Goal: Task Accomplishment & Management: Manage account settings

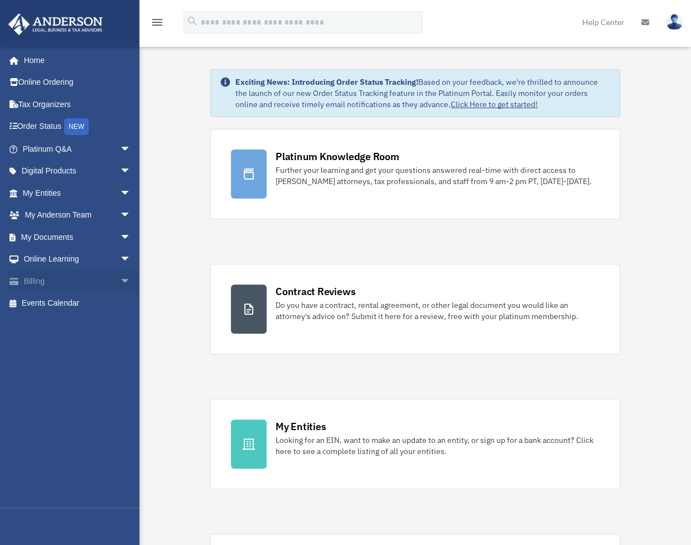
click at [55, 283] on link "Billing arrow_drop_down" at bounding box center [78, 281] width 140 height 22
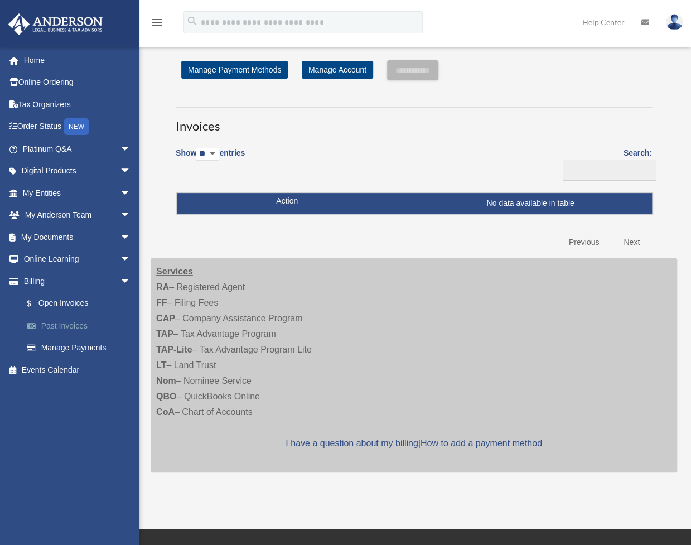
click at [50, 324] on link "Past Invoices" at bounding box center [82, 325] width 132 height 22
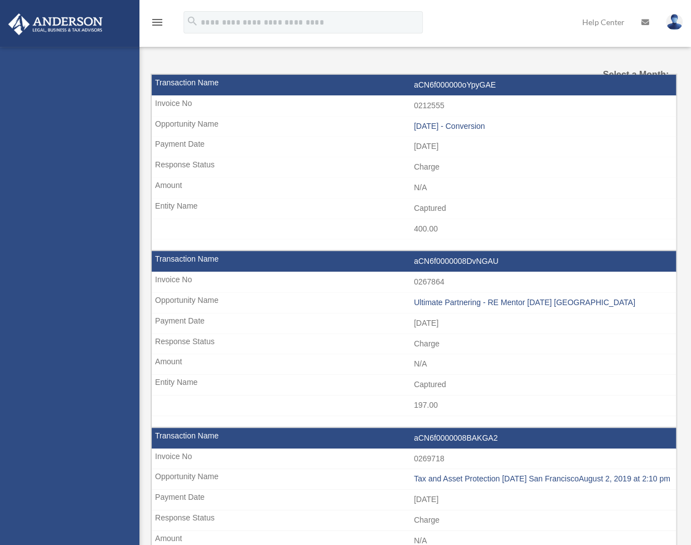
select select
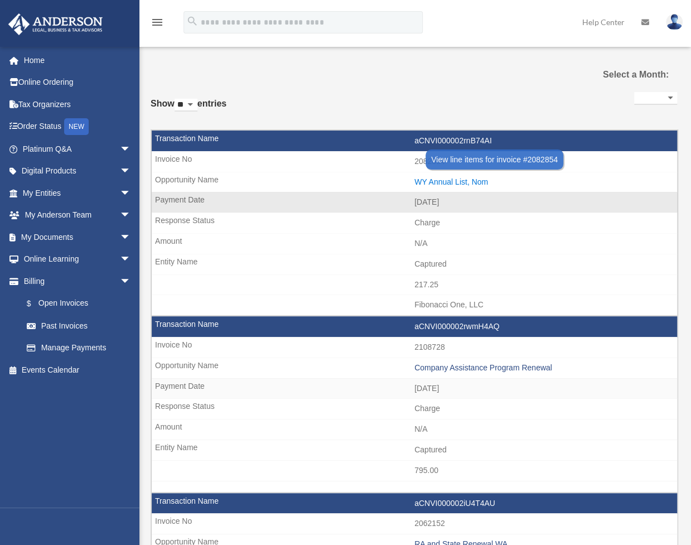
click at [449, 182] on div "WY Annual List, Nom" at bounding box center [542, 181] width 257 height 9
